Goal: Task Accomplishment & Management: Use online tool/utility

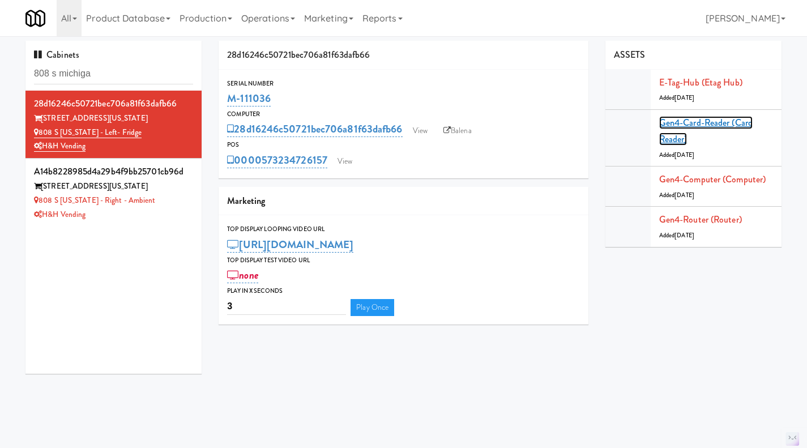
click at [686, 126] on link "Gen4-card-reader (Card Reader)" at bounding box center [705, 131] width 93 height 30
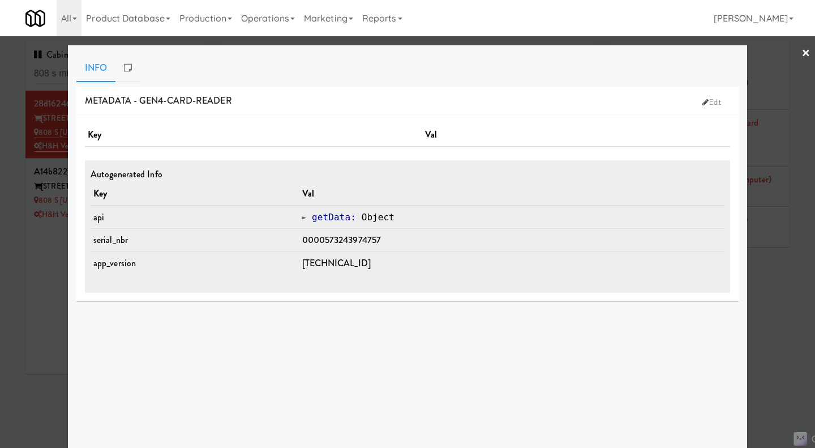
click at [771, 273] on div at bounding box center [407, 224] width 815 height 448
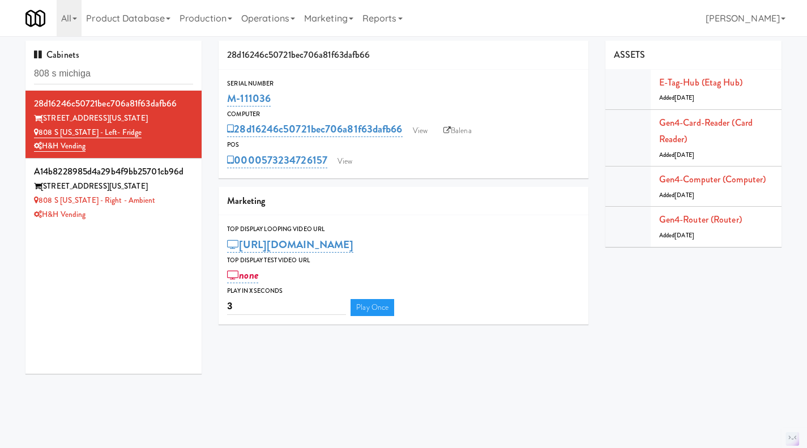
drag, startPoint x: 291, startPoint y: 98, endPoint x: 220, endPoint y: 100, distance: 71.4
click at [220, 100] on div "Serial Number M-111036" at bounding box center [404, 93] width 370 height 31
copy link "M-111036"
click at [302, 86] on div "Serial Number" at bounding box center [403, 83] width 353 height 11
click at [138, 70] on input "808 s michiga" at bounding box center [113, 73] width 159 height 21
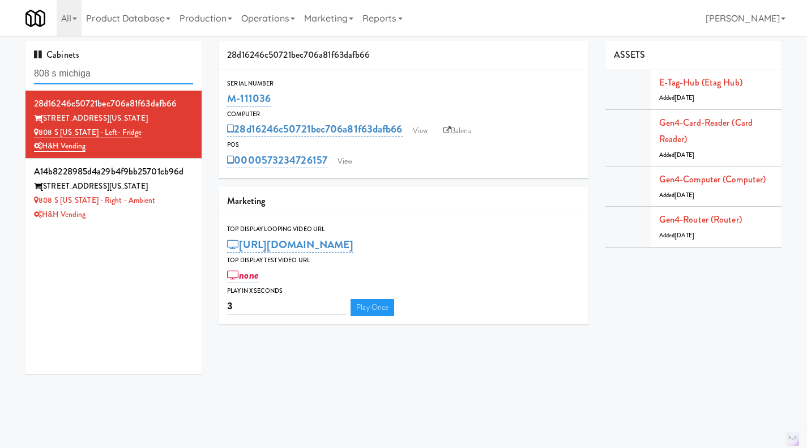
click at [138, 70] on input "808 s michiga" at bounding box center [113, 73] width 159 height 21
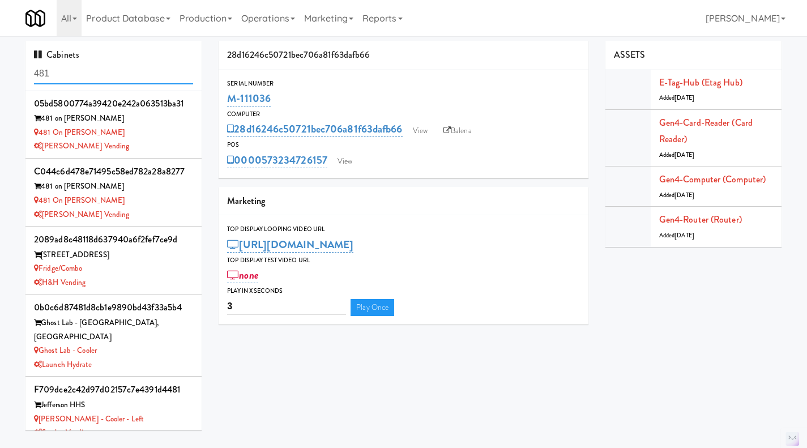
type input "481"
click at [164, 215] on div "[PERSON_NAME] Vending" at bounding box center [113, 215] width 159 height 14
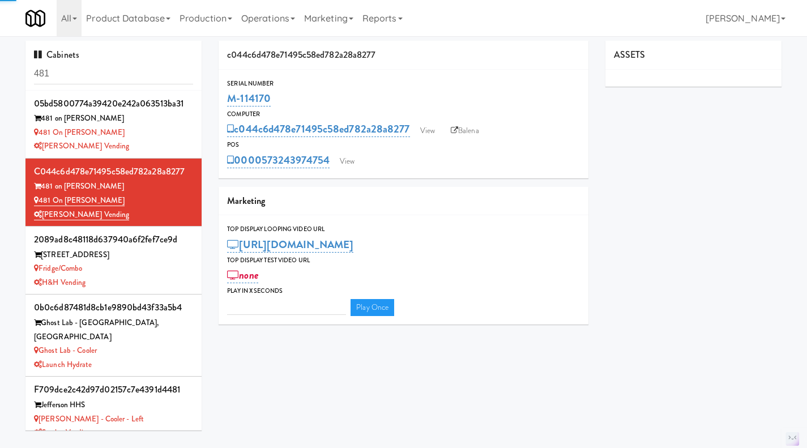
type input "3"
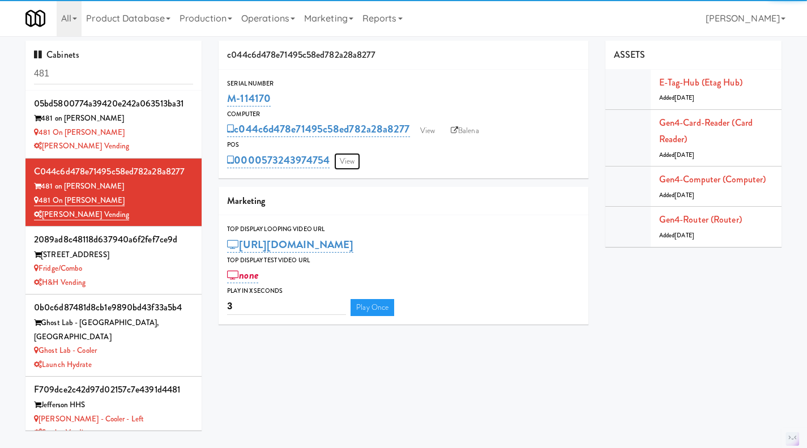
click at [352, 155] on link "View" at bounding box center [347, 161] width 26 height 17
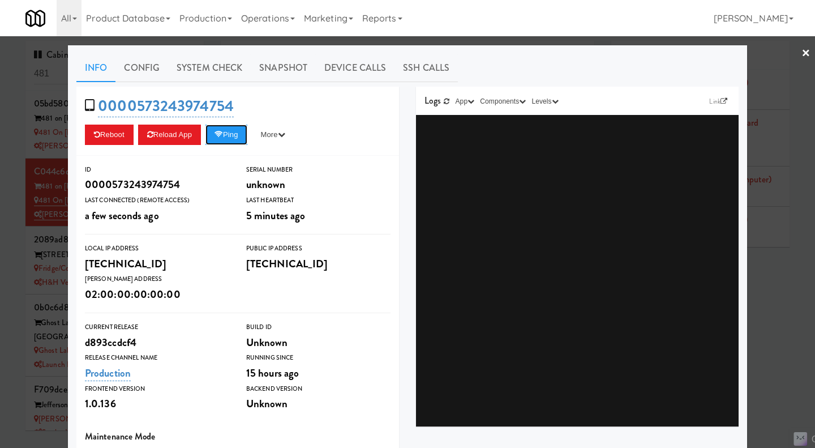
click at [226, 135] on button "Ping" at bounding box center [227, 135] width 42 height 20
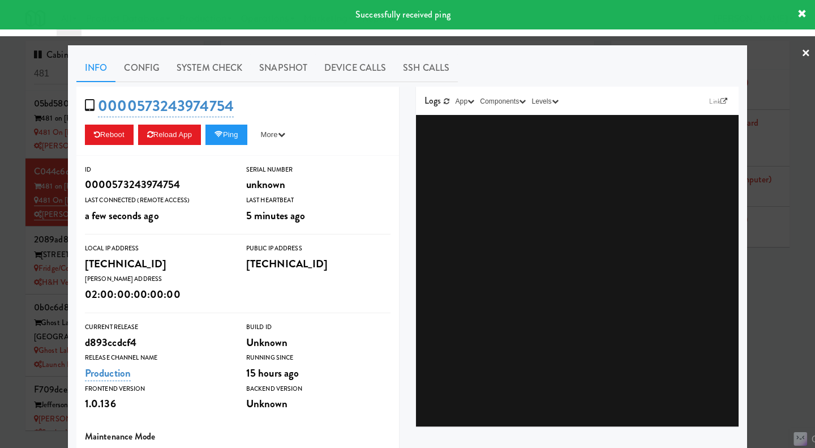
click at [209, 76] on link "System Check" at bounding box center [209, 68] width 83 height 28
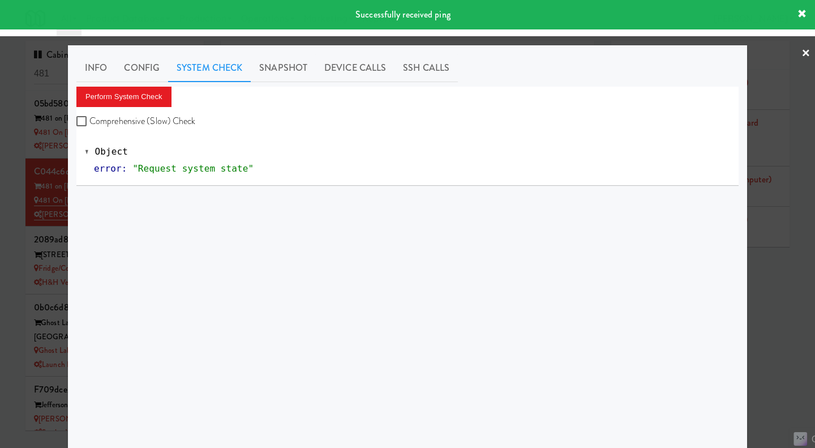
click at [151, 122] on label "Comprehensive (Slow) Check" at bounding box center [135, 121] width 119 height 17
click at [89, 122] on input "Comprehensive (Slow) Check" at bounding box center [82, 121] width 13 height 9
checkbox input "true"
click at [131, 101] on button "Perform System Check" at bounding box center [123, 97] width 95 height 20
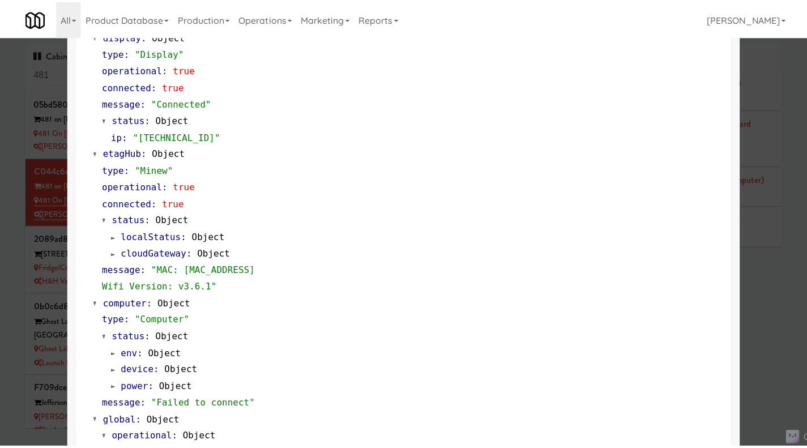
scroll to position [983, 0]
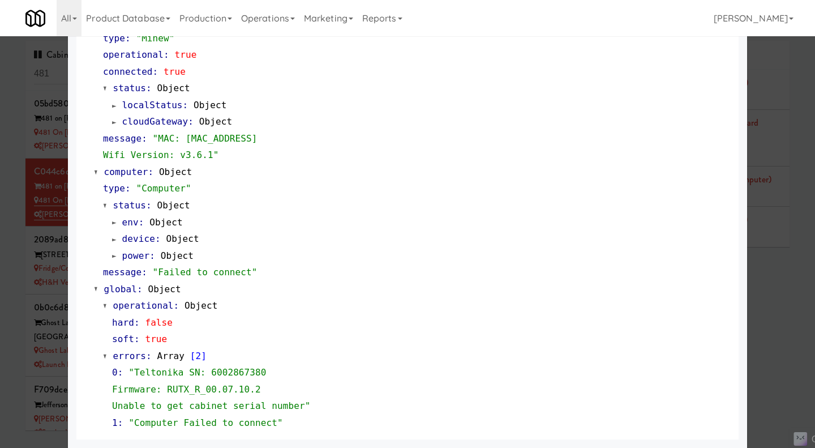
click at [786, 267] on div at bounding box center [407, 224] width 815 height 448
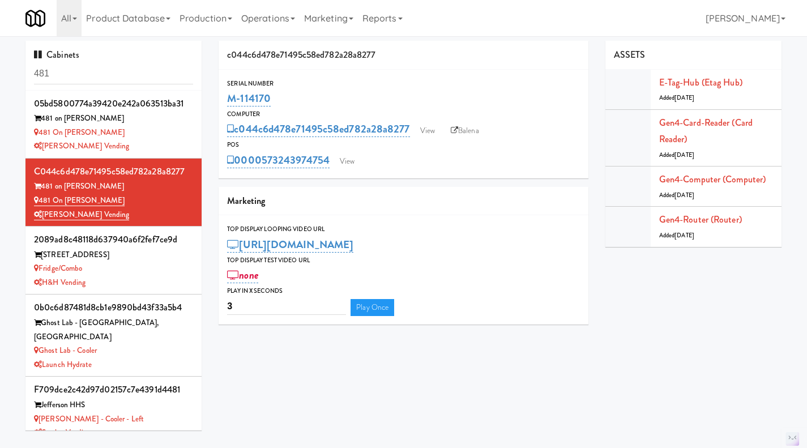
drag, startPoint x: 284, startPoint y: 95, endPoint x: 225, endPoint y: 95, distance: 58.9
click at [225, 95] on div "Serial Number M-114170" at bounding box center [404, 93] width 370 height 31
copy link "M-114170"
drag, startPoint x: 331, startPoint y: 176, endPoint x: 263, endPoint y: 170, distance: 68.7
click at [263, 170] on div "Serial Number M-114170 Computer c044c6d478e71495c58ed782a28a8277 View Balena PO…" at bounding box center [404, 124] width 370 height 109
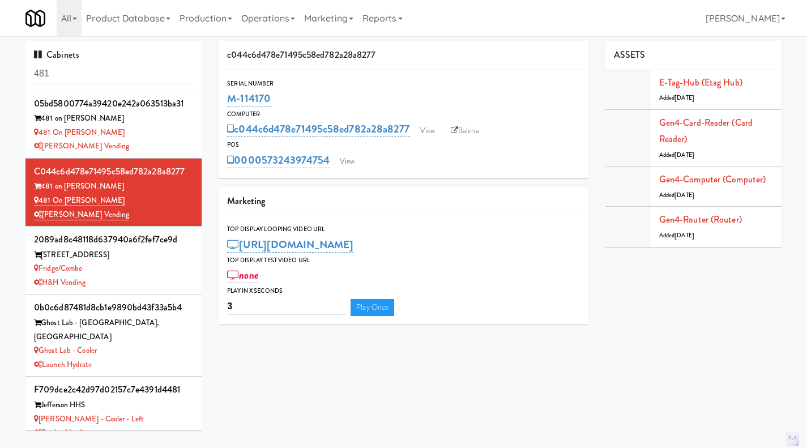
copy link "573243974754"
drag, startPoint x: 299, startPoint y: 96, endPoint x: 223, endPoint y: 95, distance: 76.4
click at [223, 95] on div "Serial Number M-114170" at bounding box center [404, 93] width 370 height 31
copy link "M-114170"
click at [346, 163] on link "View" at bounding box center [347, 161] width 26 height 17
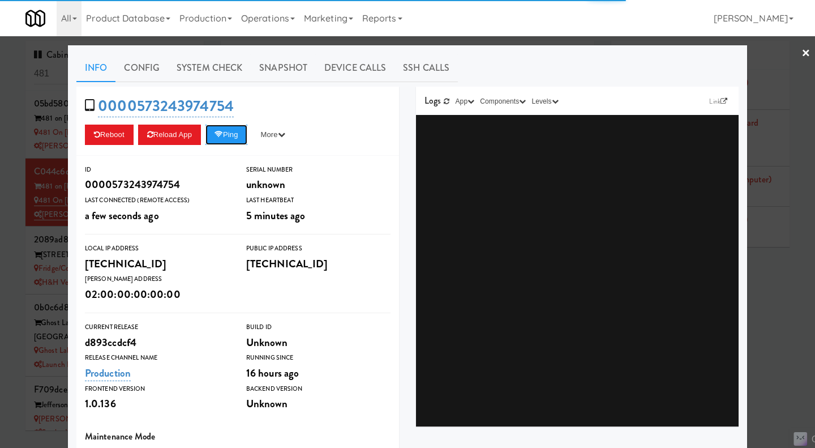
click at [230, 138] on button "Ping" at bounding box center [227, 135] width 42 height 20
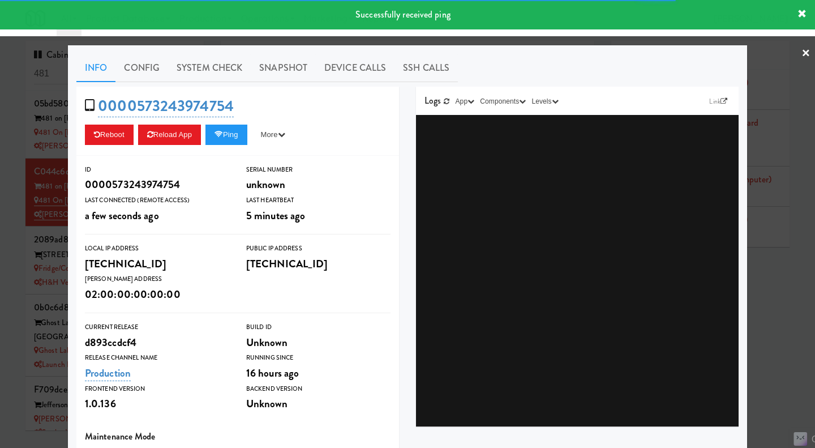
click at [772, 304] on div at bounding box center [407, 224] width 815 height 448
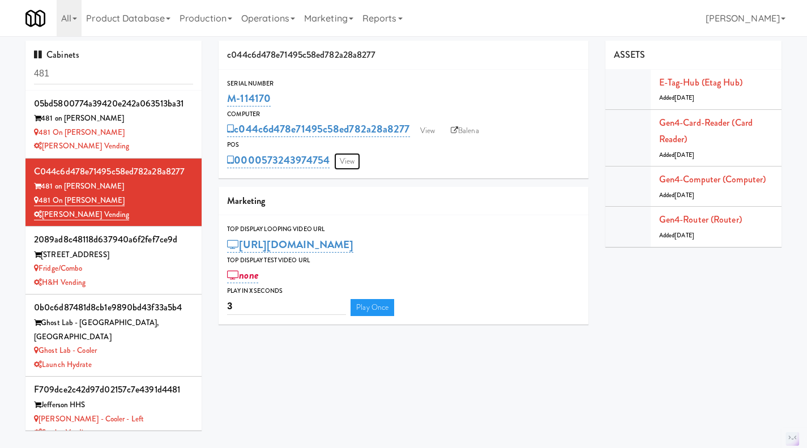
click at [352, 159] on link "View" at bounding box center [347, 161] width 26 height 17
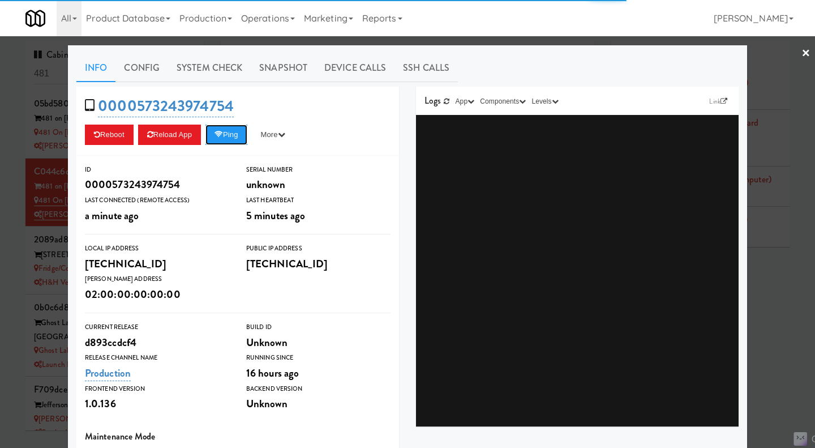
click at [237, 139] on button "Ping" at bounding box center [227, 135] width 42 height 20
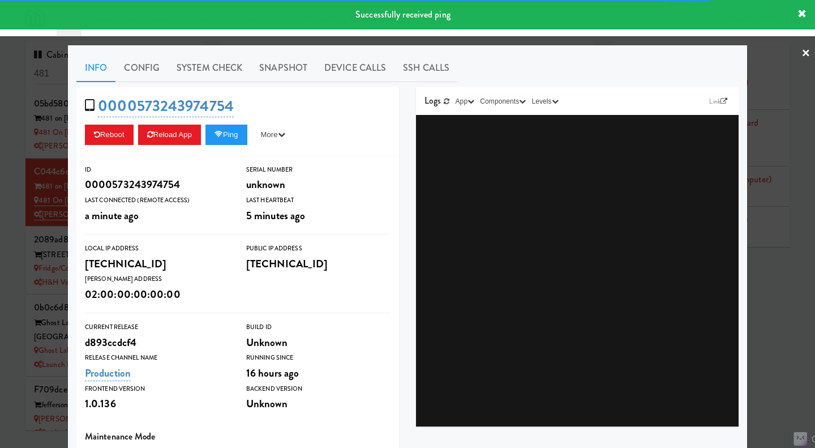
click at [189, 58] on link "System Check" at bounding box center [209, 68] width 83 height 28
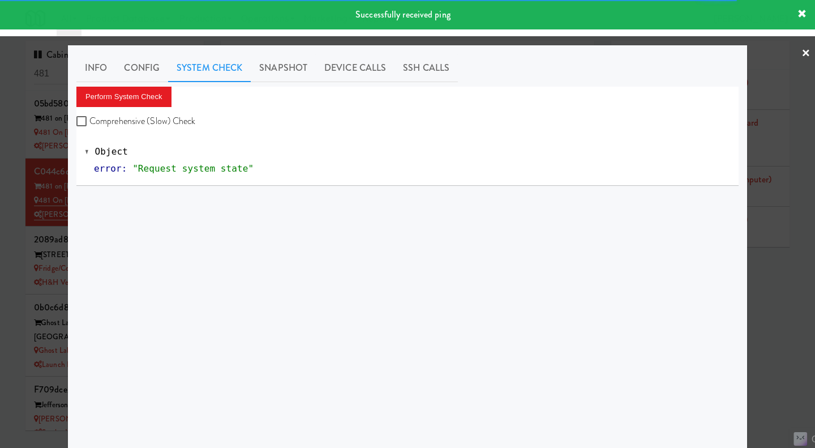
click at [161, 122] on label "Comprehensive (Slow) Check" at bounding box center [135, 121] width 119 height 17
click at [89, 122] on input "Comprehensive (Slow) Check" at bounding box center [82, 121] width 13 height 9
checkbox input "true"
click at [145, 91] on button "Perform System Check" at bounding box center [123, 97] width 95 height 20
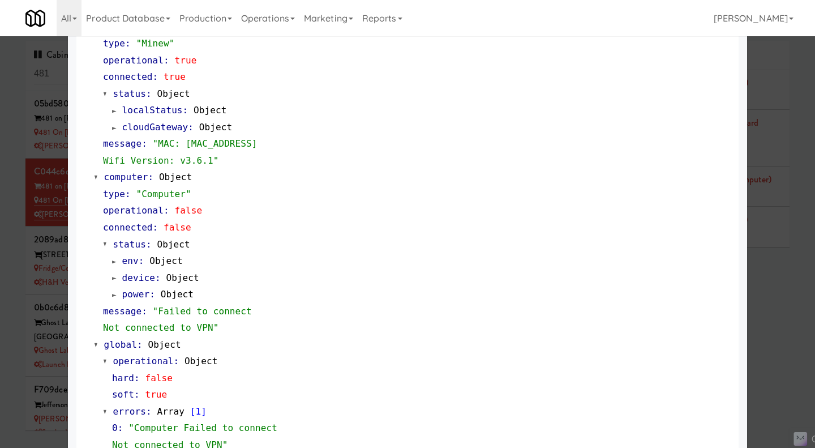
scroll to position [962, 0]
click at [771, 302] on div at bounding box center [407, 224] width 815 height 448
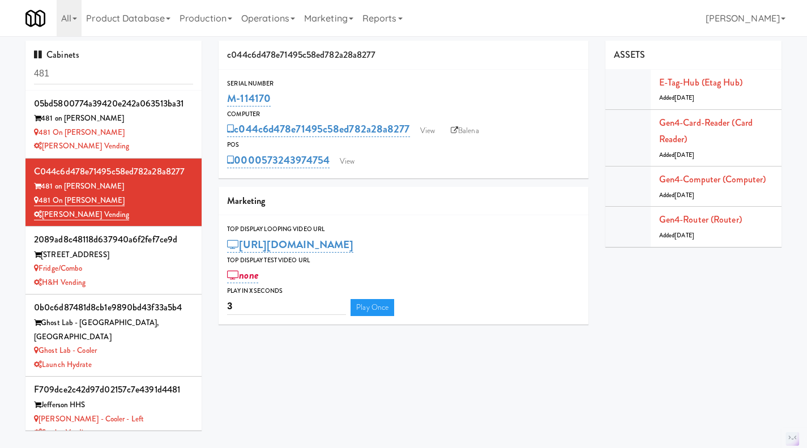
click at [472, 131] on link "Balena" at bounding box center [465, 130] width 40 height 17
click at [352, 163] on link "View" at bounding box center [347, 161] width 26 height 17
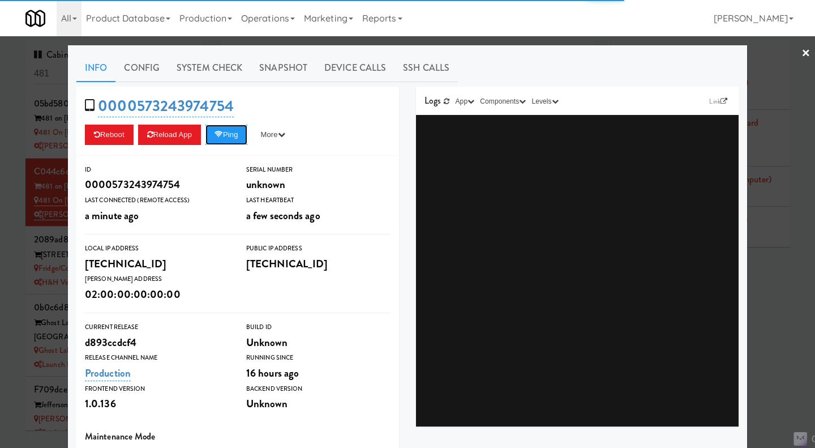
click at [237, 143] on button "Ping" at bounding box center [227, 135] width 42 height 20
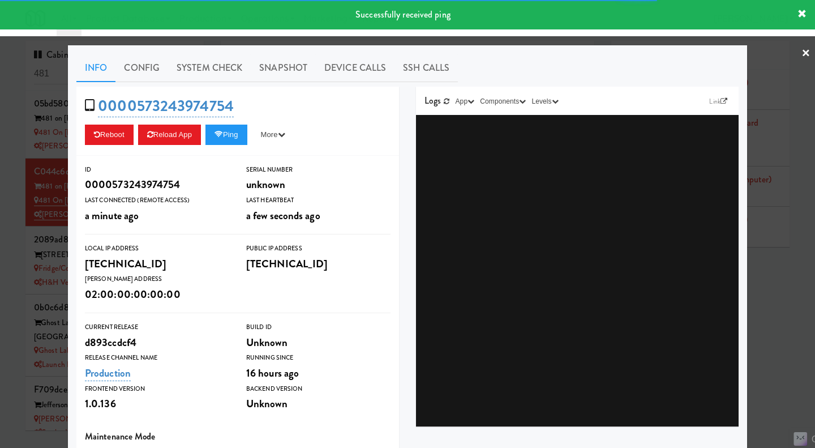
click at [202, 82] on div "Info Config System Check Snapshot Device Calls SSH Calls 0000573243974754 Reboo…" at bounding box center [407, 331] width 662 height 554
click at [208, 71] on link "System Check" at bounding box center [209, 68] width 83 height 28
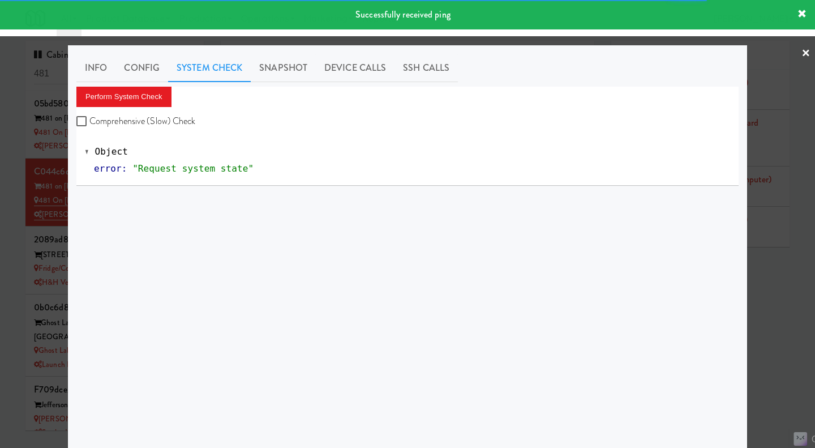
click at [148, 114] on label "Comprehensive (Slow) Check" at bounding box center [135, 121] width 119 height 17
click at [89, 117] on input "Comprehensive (Slow) Check" at bounding box center [82, 121] width 13 height 9
checkbox input "true"
click at [132, 84] on div "Info Config System Check Snapshot Device Calls SSH Calls Perform System Check C…" at bounding box center [407, 283] width 662 height 458
click at [135, 93] on button "Perform System Check" at bounding box center [123, 97] width 95 height 20
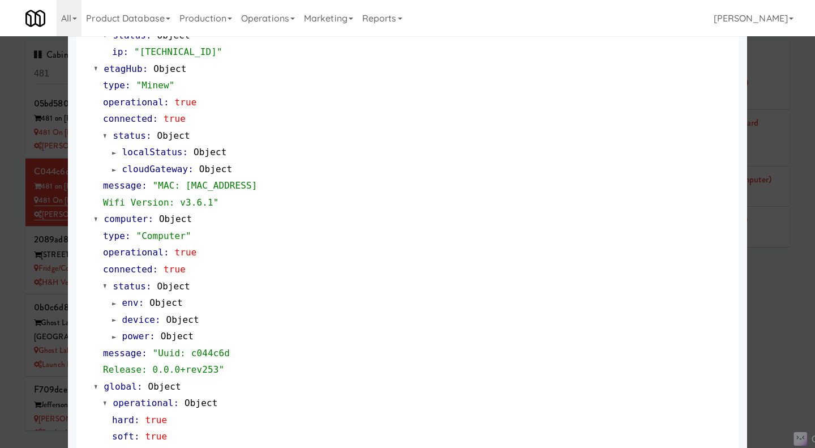
scroll to position [967, 0]
